Goal: Transaction & Acquisition: Book appointment/travel/reservation

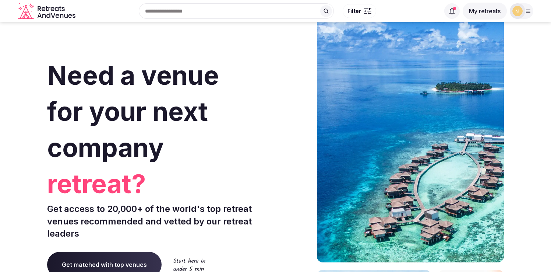
click at [486, 10] on button "My retreats" at bounding box center [485, 11] width 44 height 17
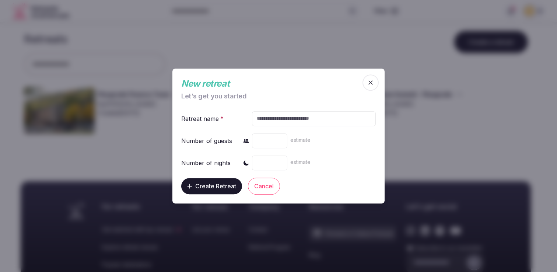
click at [376, 83] on span "button" at bounding box center [370, 82] width 16 height 16
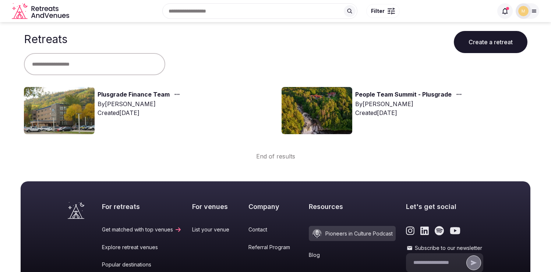
click at [141, 94] on link "Plusgrade Finance Team" at bounding box center [134, 95] width 72 height 10
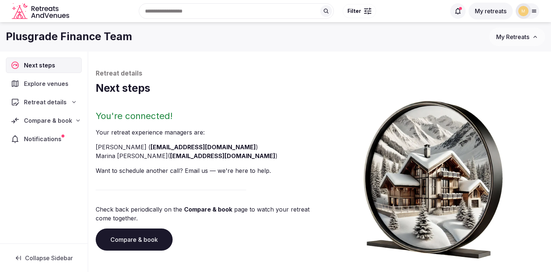
click at [38, 119] on span "Compare & book" at bounding box center [48, 120] width 48 height 9
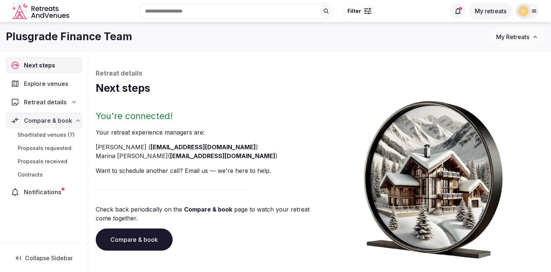
click at [31, 137] on span "Shortlisted venues (7)" at bounding box center [46, 134] width 57 height 7
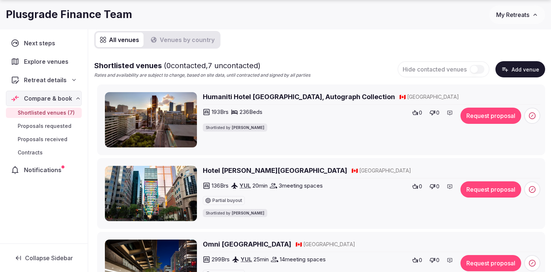
scroll to position [90, 0]
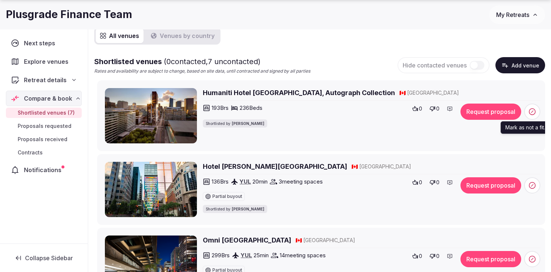
click at [535, 113] on icon at bounding box center [532, 111] width 7 height 7
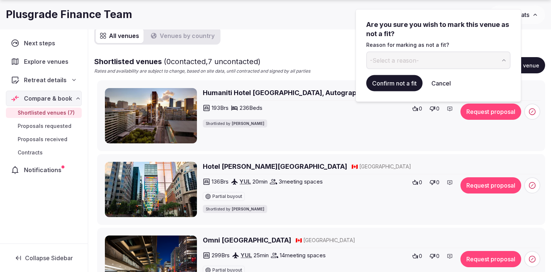
click at [404, 59] on span "-Select a reason-" at bounding box center [394, 60] width 49 height 8
click at [396, 83] on button "Confirm not a fit" at bounding box center [395, 83] width 56 height 16
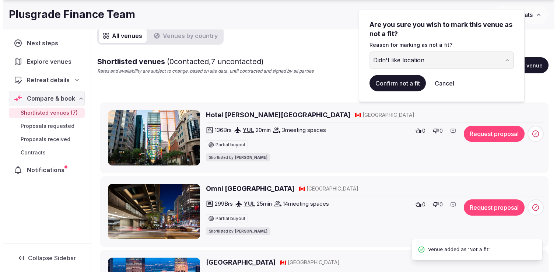
scroll to position [27, 0]
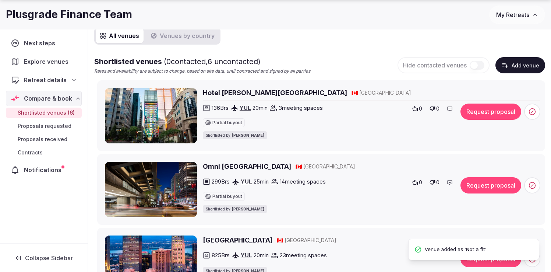
click at [162, 113] on img at bounding box center [151, 115] width 92 height 55
click at [226, 91] on h2 "Hotel Le Germain Montreal" at bounding box center [275, 92] width 144 height 9
click at [414, 108] on icon at bounding box center [416, 109] width 6 height 6
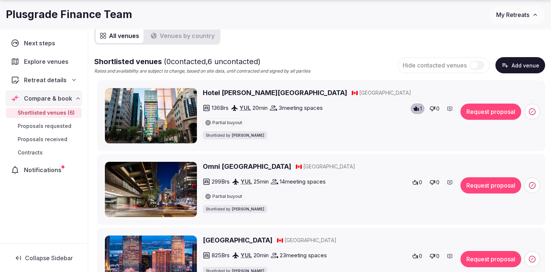
click at [477, 113] on button "Request proposal" at bounding box center [491, 112] width 61 height 16
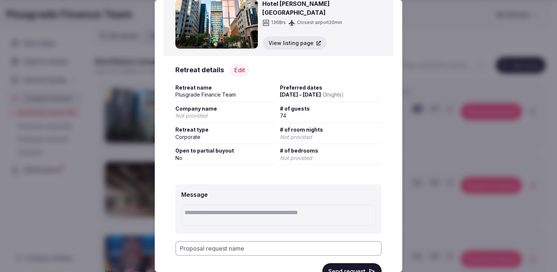
scroll to position [62, 0]
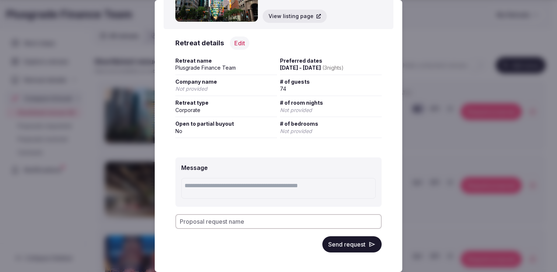
click at [341, 244] on button "Send request" at bounding box center [351, 244] width 59 height 16
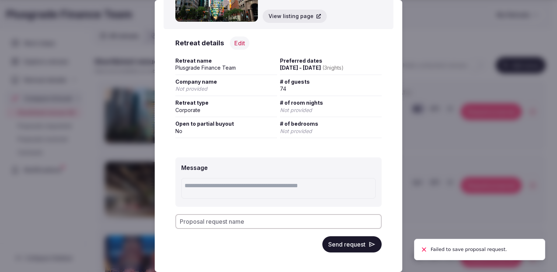
click at [347, 241] on button "Send request" at bounding box center [351, 244] width 59 height 16
click at [269, 218] on input "Proposal request name" at bounding box center [278, 221] width 206 height 15
type input "**********"
click at [345, 246] on button "Send request" at bounding box center [351, 244] width 59 height 16
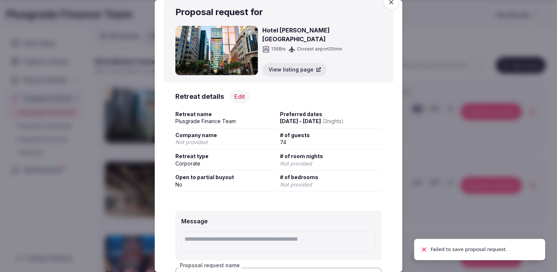
scroll to position [0, 0]
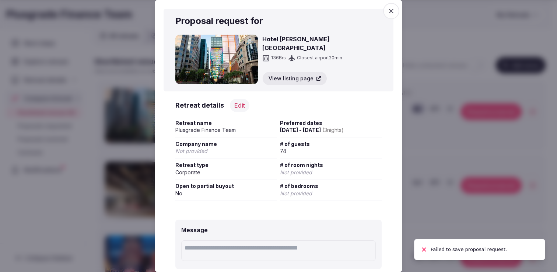
click at [388, 14] on icon "button" at bounding box center [391, 10] width 7 height 7
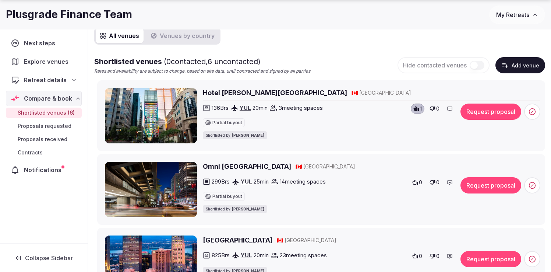
click at [488, 113] on button "Request proposal" at bounding box center [491, 112] width 61 height 16
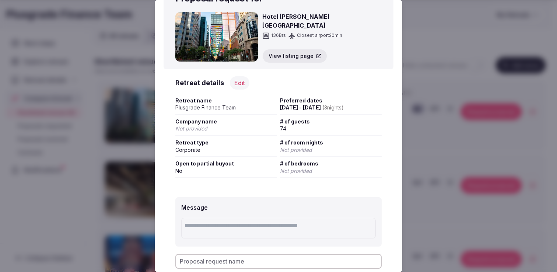
scroll to position [62, 0]
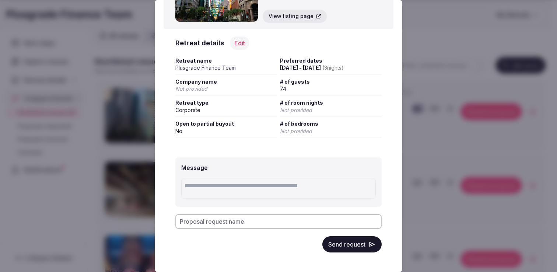
click at [340, 246] on button "Send request" at bounding box center [351, 244] width 59 height 16
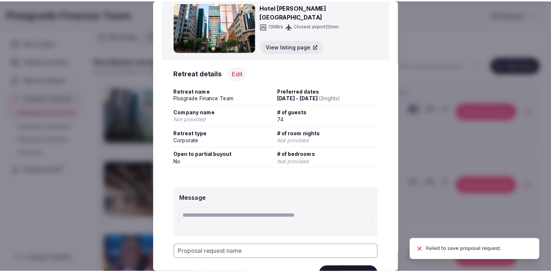
scroll to position [0, 0]
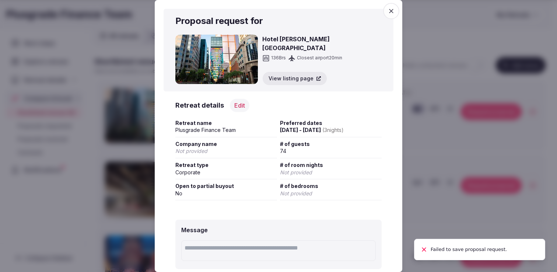
click at [388, 10] on icon "button" at bounding box center [391, 10] width 7 height 7
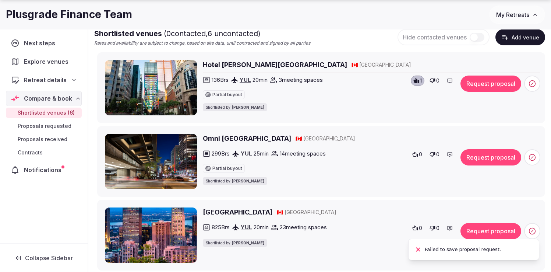
scroll to position [120, 0]
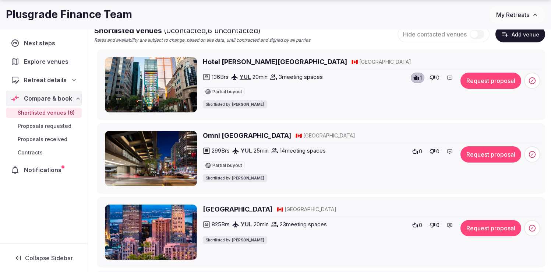
click at [417, 152] on icon at bounding box center [416, 151] width 6 height 5
click at [420, 151] on span "0" at bounding box center [420, 151] width 3 height 7
click at [417, 149] on icon at bounding box center [416, 151] width 6 height 6
click at [364, 161] on div "Partial buyout" at bounding box center [305, 164] width 204 height 12
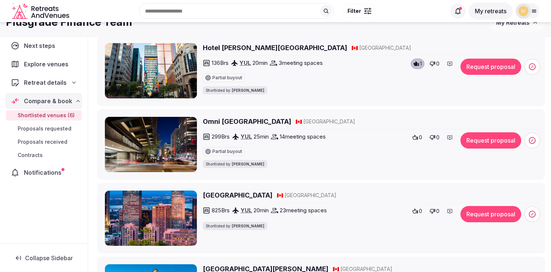
scroll to position [111, 0]
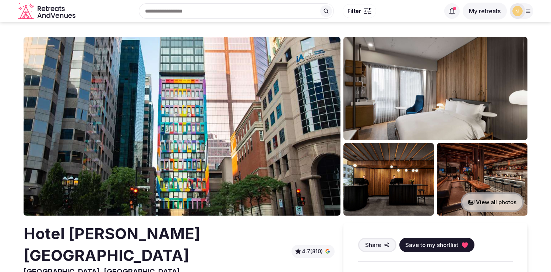
click at [210, 121] on img at bounding box center [182, 126] width 317 height 179
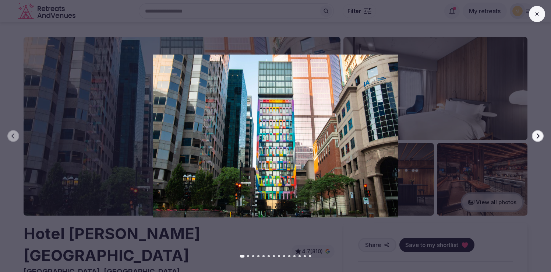
click at [538, 133] on icon "button" at bounding box center [538, 136] width 6 height 6
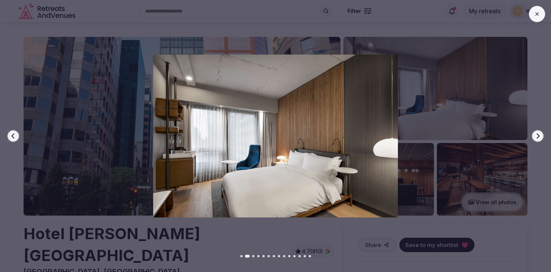
click at [538, 133] on icon "button" at bounding box center [538, 136] width 6 height 6
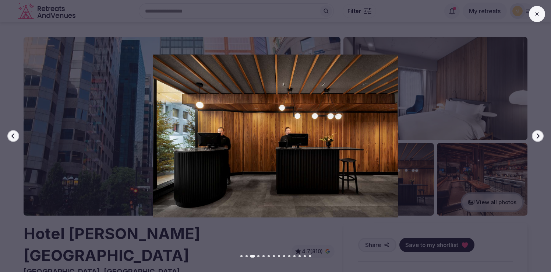
click at [538, 133] on icon "button" at bounding box center [538, 136] width 6 height 6
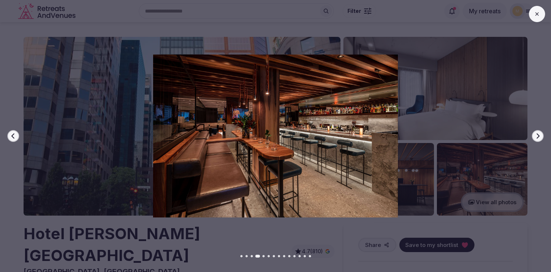
click at [538, 133] on icon "button" at bounding box center [538, 136] width 6 height 6
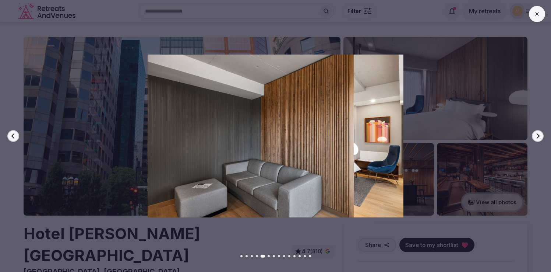
click at [538, 133] on icon "button" at bounding box center [538, 136] width 6 height 6
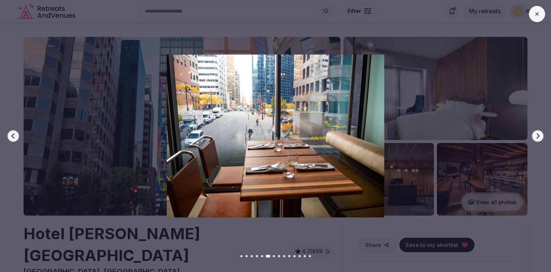
click at [538, 133] on icon "button" at bounding box center [538, 136] width 6 height 6
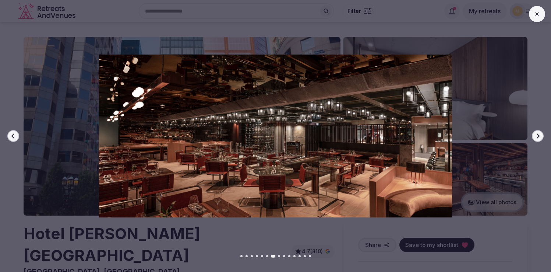
click at [538, 133] on icon "button" at bounding box center [538, 136] width 6 height 6
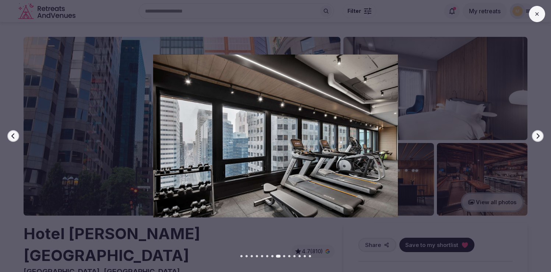
click at [538, 133] on icon "button" at bounding box center [538, 136] width 6 height 6
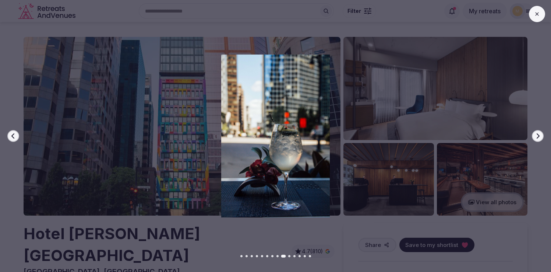
click at [538, 133] on icon "button" at bounding box center [538, 136] width 6 height 6
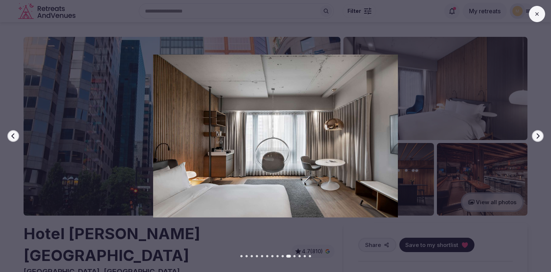
click at [538, 133] on icon "button" at bounding box center [538, 136] width 6 height 6
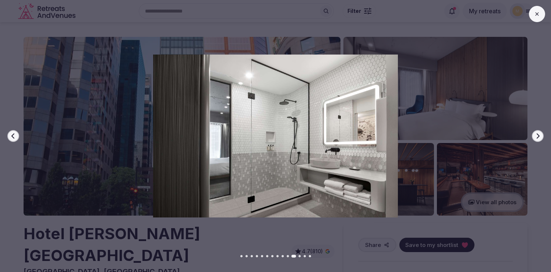
click at [538, 133] on icon "button" at bounding box center [538, 136] width 6 height 6
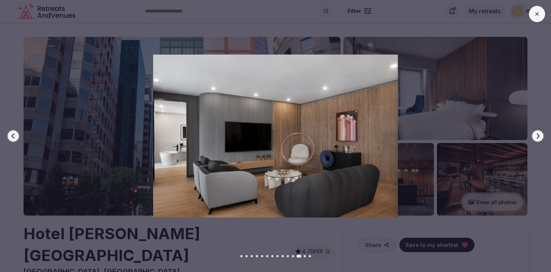
click at [538, 133] on icon "button" at bounding box center [538, 136] width 6 height 6
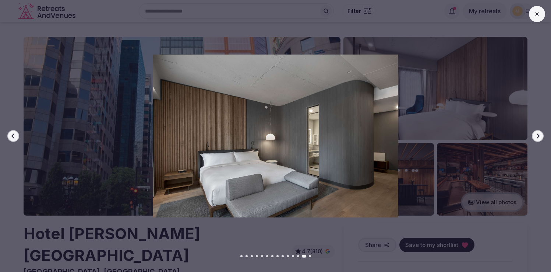
click at [538, 133] on icon "button" at bounding box center [538, 136] width 6 height 6
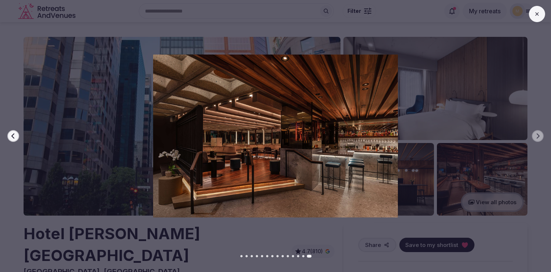
click at [539, 11] on icon at bounding box center [538, 14] width 6 height 6
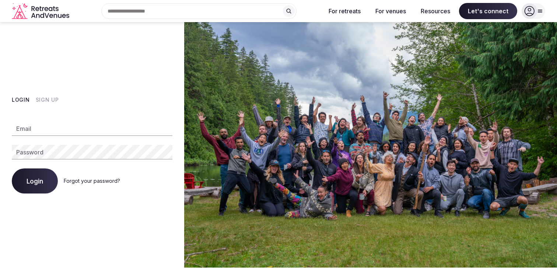
type input "**********"
click at [35, 181] on span "Login" at bounding box center [35, 180] width 17 height 7
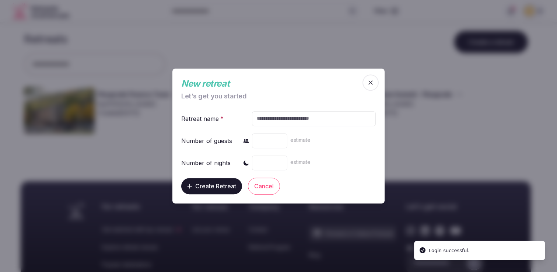
click at [366, 81] on span "button" at bounding box center [370, 82] width 16 height 16
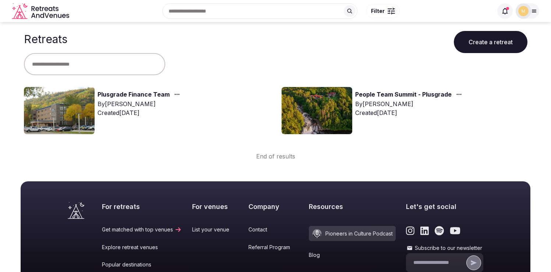
click at [141, 96] on link "Plusgrade Finance Team" at bounding box center [134, 95] width 72 height 10
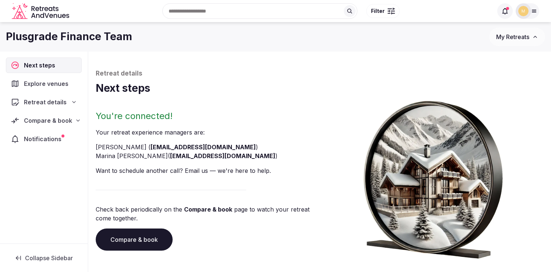
click at [50, 120] on span "Compare & book" at bounding box center [48, 120] width 48 height 9
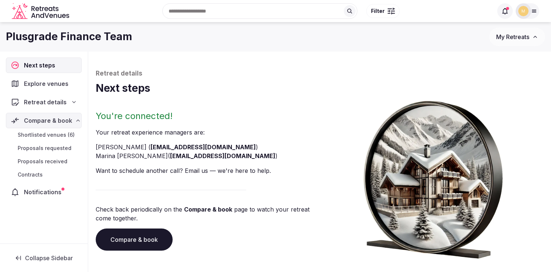
click at [41, 138] on span "Shortlisted venues (6)" at bounding box center [46, 134] width 57 height 7
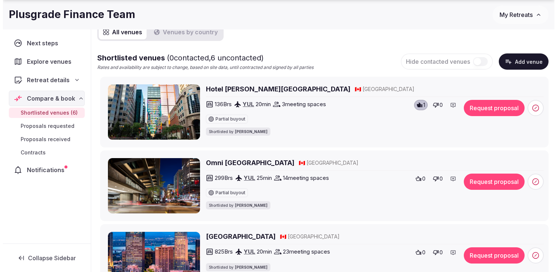
scroll to position [101, 0]
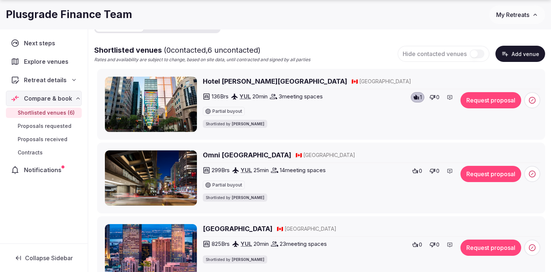
click at [505, 99] on button "Request proposal" at bounding box center [491, 100] width 61 height 16
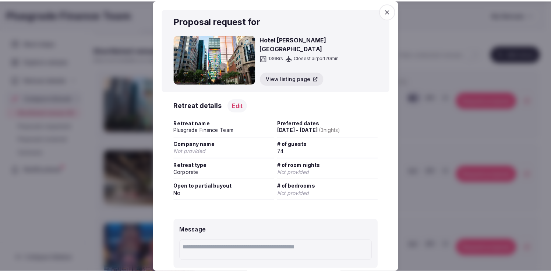
scroll to position [62, 0]
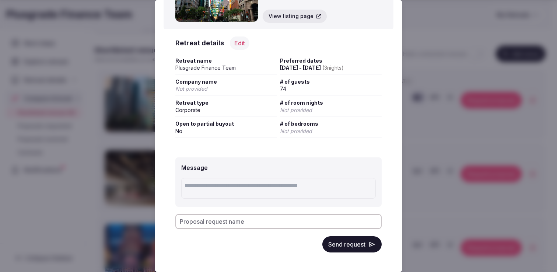
click at [334, 243] on button "Send request" at bounding box center [351, 244] width 59 height 16
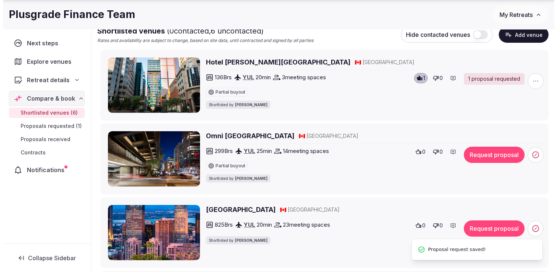
scroll to position [122, 0]
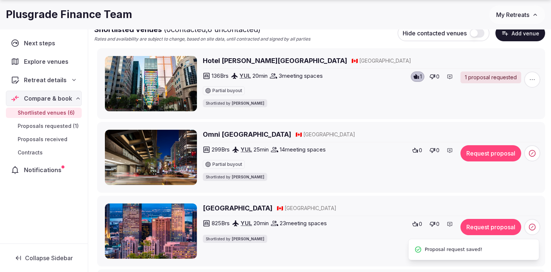
click at [486, 154] on button "Request proposal" at bounding box center [491, 153] width 61 height 16
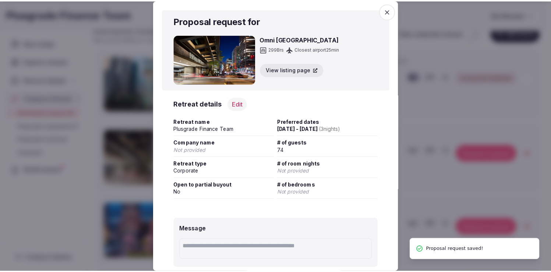
scroll to position [62, 0]
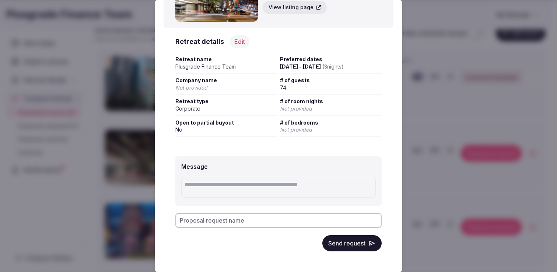
click at [330, 246] on button "Send request" at bounding box center [351, 243] width 59 height 16
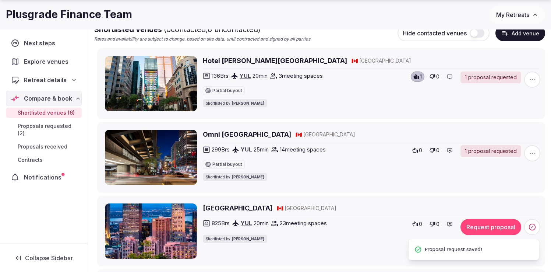
click at [416, 151] on icon at bounding box center [416, 150] width 6 height 6
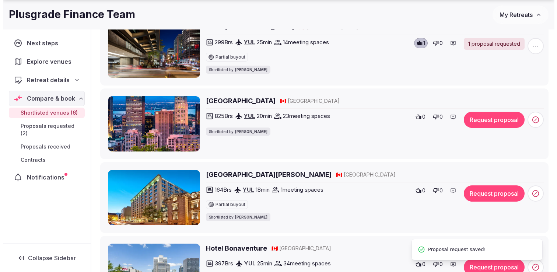
scroll to position [231, 0]
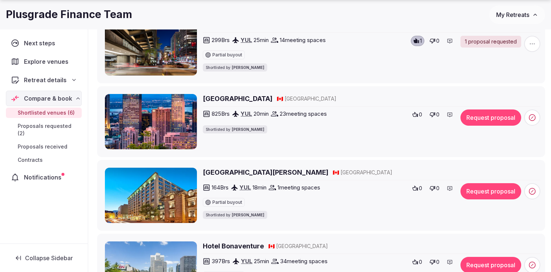
click at [413, 113] on icon at bounding box center [416, 115] width 6 height 6
click at [475, 123] on button "Request proposal" at bounding box center [491, 117] width 61 height 16
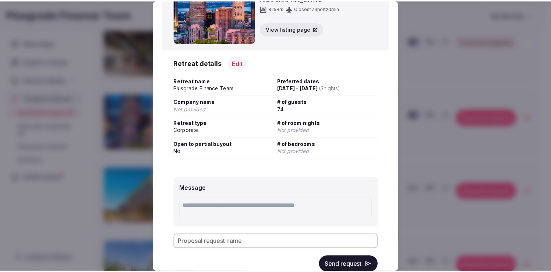
scroll to position [62, 0]
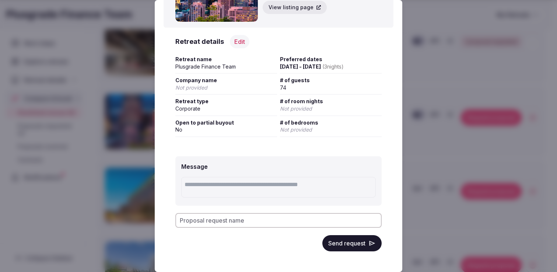
click at [336, 246] on button "Send request" at bounding box center [351, 243] width 59 height 16
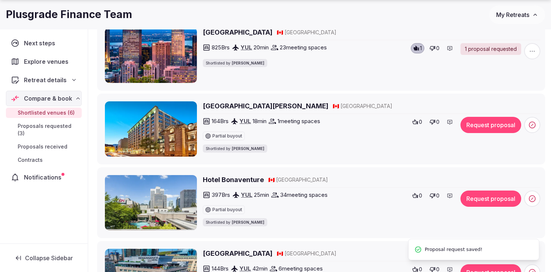
scroll to position [306, 0]
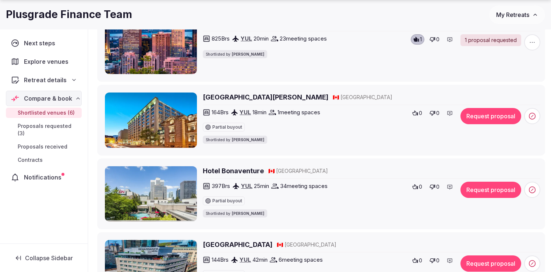
click at [267, 97] on h2 "Le Square Phillips Hôtel & Suites" at bounding box center [266, 96] width 126 height 9
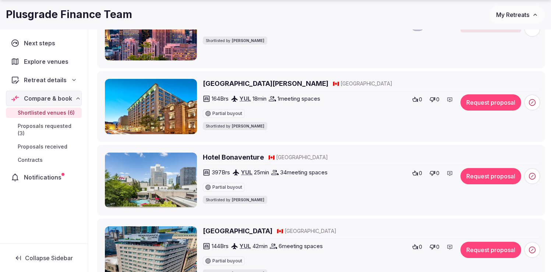
click at [417, 100] on icon at bounding box center [416, 99] width 6 height 5
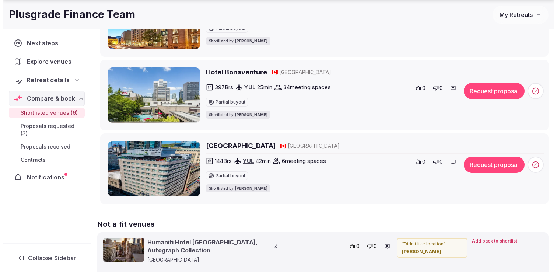
scroll to position [421, 0]
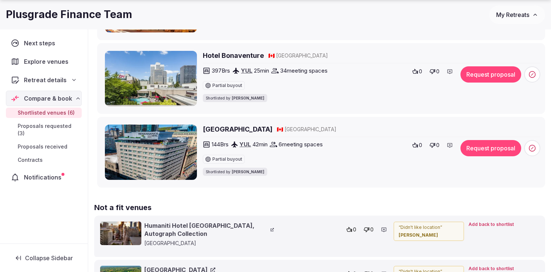
click at [229, 55] on h2 "Hotel Bonaventure" at bounding box center [233, 55] width 61 height 9
click at [488, 74] on button "Request proposal" at bounding box center [491, 74] width 61 height 16
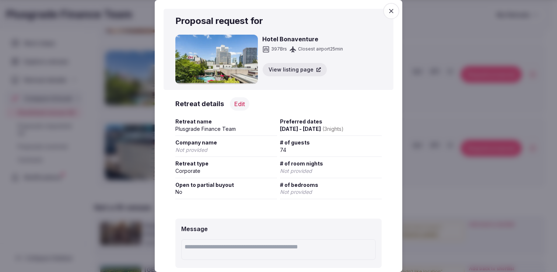
scroll to position [62, 0]
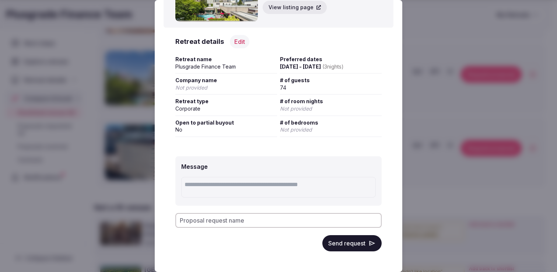
click at [341, 245] on button "Send request" at bounding box center [351, 243] width 59 height 16
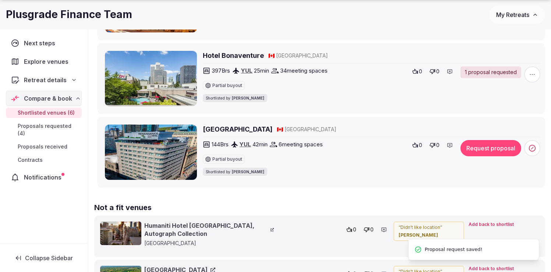
click at [494, 149] on button "Request proposal" at bounding box center [491, 148] width 61 height 16
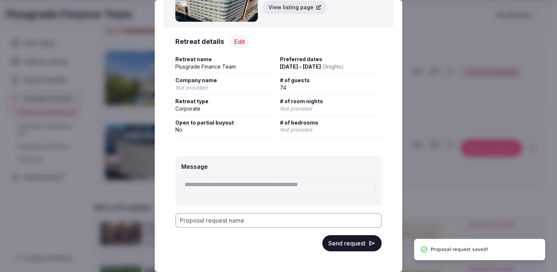
click at [337, 243] on button "Send request" at bounding box center [351, 243] width 59 height 16
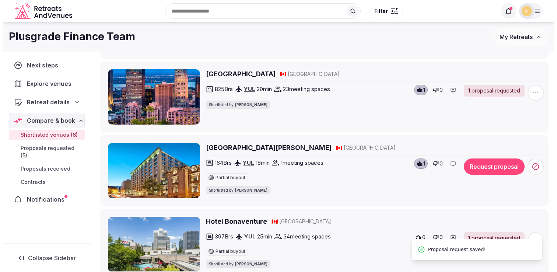
scroll to position [252, 0]
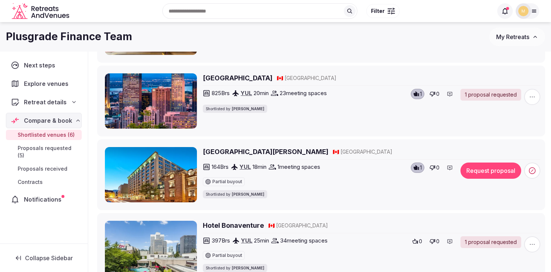
click at [488, 170] on button "Request proposal" at bounding box center [491, 170] width 61 height 16
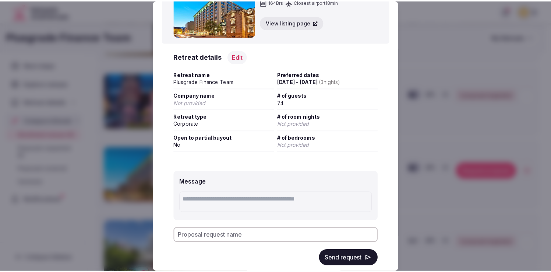
scroll to position [62, 0]
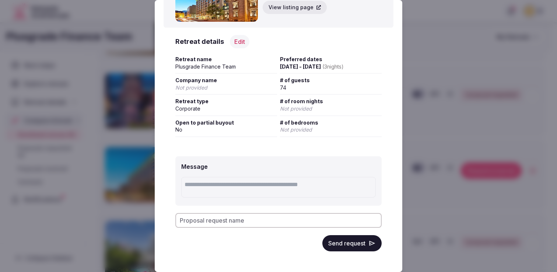
click at [340, 246] on button "Send request" at bounding box center [351, 243] width 59 height 16
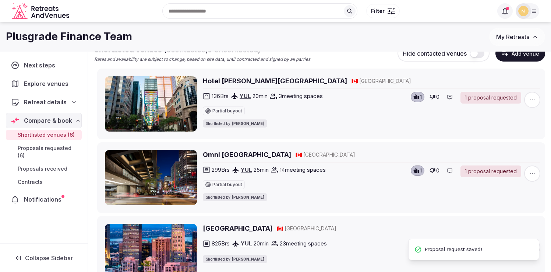
scroll to position [52, 0]
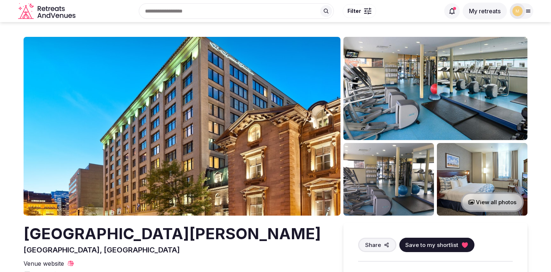
click at [256, 118] on img at bounding box center [182, 126] width 317 height 179
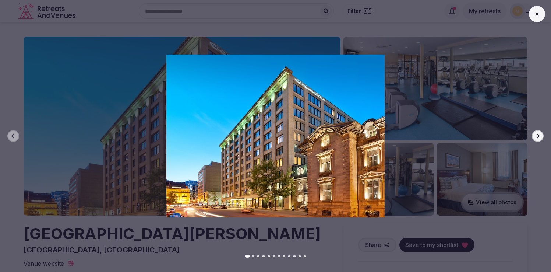
click at [537, 134] on icon "button" at bounding box center [538, 135] width 3 height 5
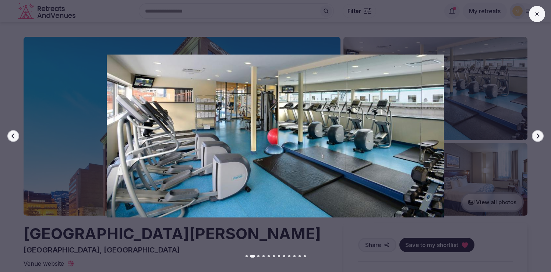
click at [537, 134] on icon "button" at bounding box center [538, 135] width 3 height 5
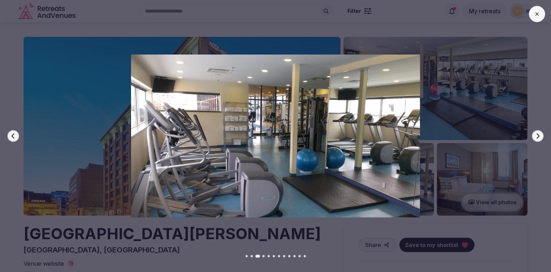
click at [537, 134] on icon "button" at bounding box center [538, 135] width 3 height 5
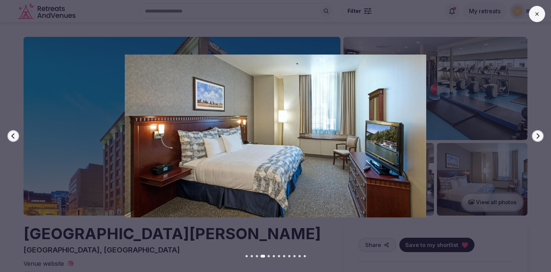
click at [537, 134] on icon "button" at bounding box center [538, 135] width 3 height 5
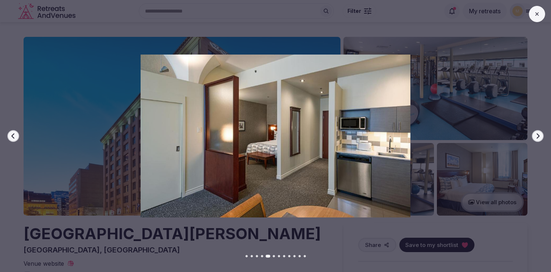
click at [537, 134] on icon "button" at bounding box center [538, 135] width 3 height 5
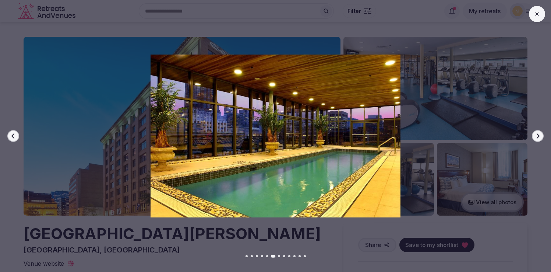
click at [537, 134] on icon "button" at bounding box center [538, 135] width 3 height 5
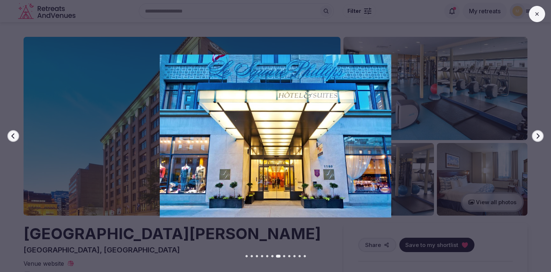
click at [537, 134] on icon "button" at bounding box center [538, 135] width 3 height 5
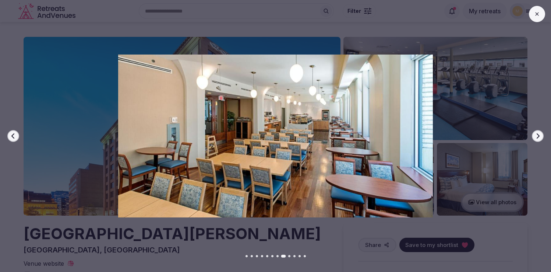
click at [16, 139] on button "Previous slide" at bounding box center [13, 136] width 12 height 12
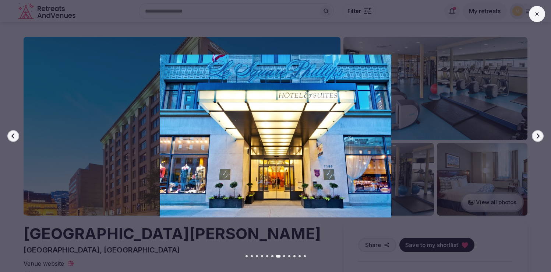
click at [535, 14] on icon at bounding box center [538, 14] width 6 height 6
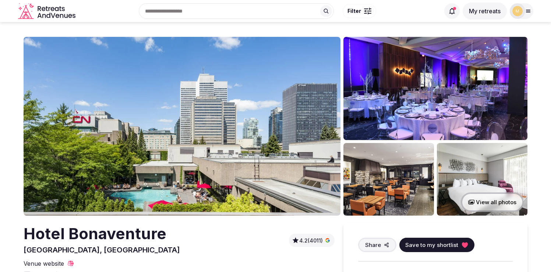
click at [255, 111] on img at bounding box center [182, 126] width 317 height 179
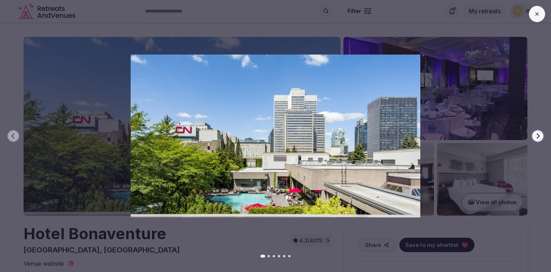
click at [540, 137] on icon "button" at bounding box center [538, 136] width 6 height 6
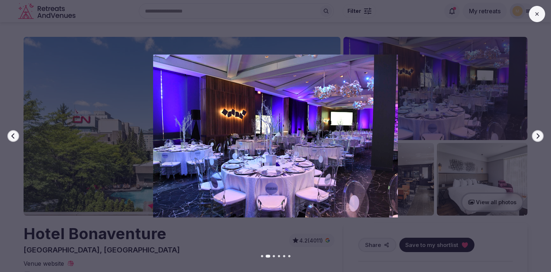
click at [540, 137] on icon "button" at bounding box center [538, 136] width 6 height 6
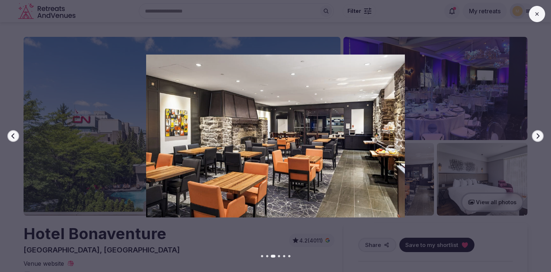
click at [540, 137] on icon "button" at bounding box center [538, 136] width 6 height 6
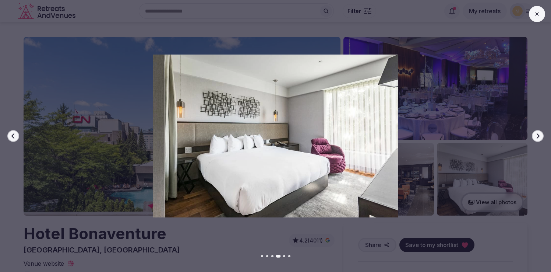
click at [540, 137] on icon "button" at bounding box center [538, 136] width 6 height 6
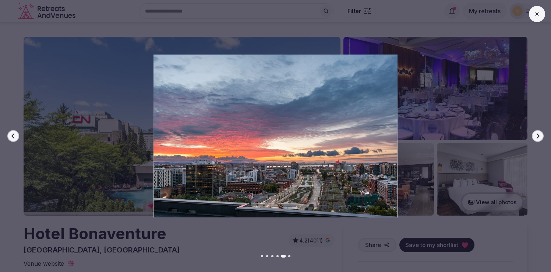
click at [540, 137] on icon "button" at bounding box center [538, 136] width 6 height 6
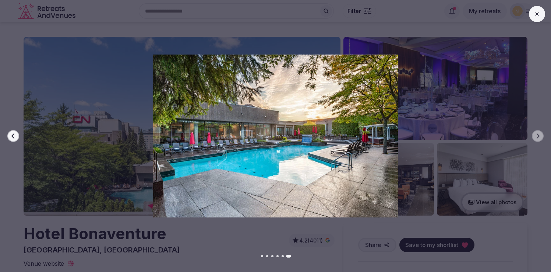
click at [15, 132] on button "Previous slide" at bounding box center [13, 136] width 12 height 12
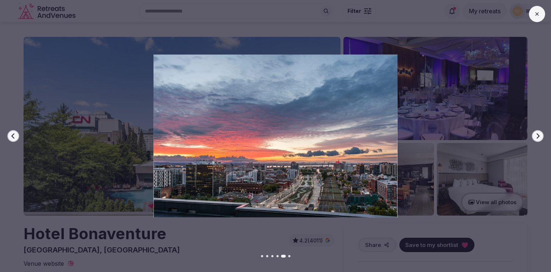
click at [15, 132] on button "Previous slide" at bounding box center [13, 136] width 12 height 12
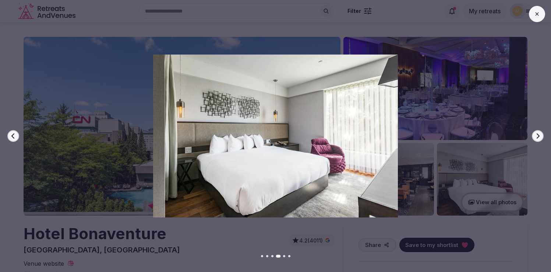
click at [15, 132] on button "Previous slide" at bounding box center [13, 136] width 12 height 12
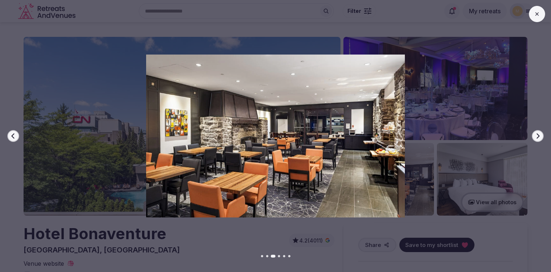
click at [15, 132] on button "Previous slide" at bounding box center [13, 136] width 12 height 12
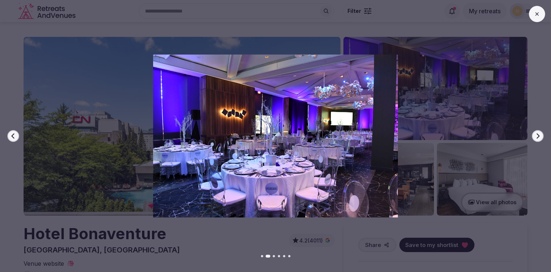
click at [15, 132] on button "Previous slide" at bounding box center [13, 136] width 12 height 12
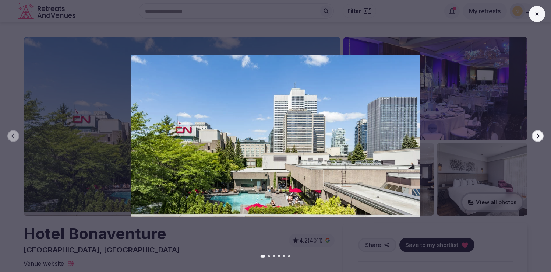
click at [537, 14] on icon at bounding box center [538, 14] width 6 height 6
